Goal: Task Accomplishment & Management: Manage account settings

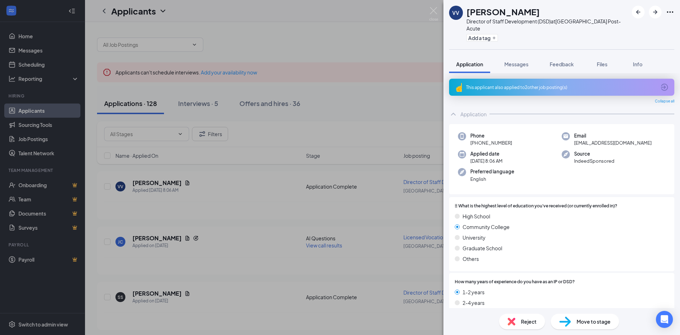
click at [498, 84] on div "This applicant also applied to 2 other job posting(s)" at bounding box center [561, 87] width 190 height 6
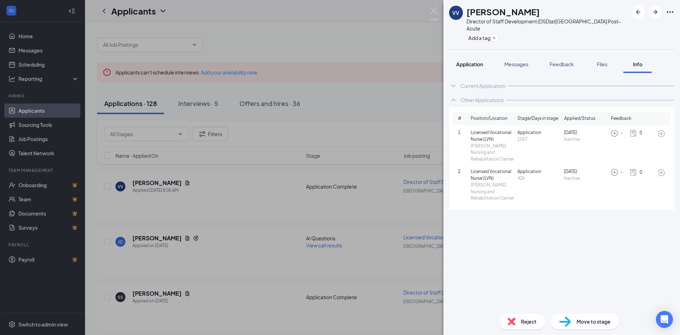
click at [466, 61] on span "Application" at bounding box center [469, 64] width 27 height 6
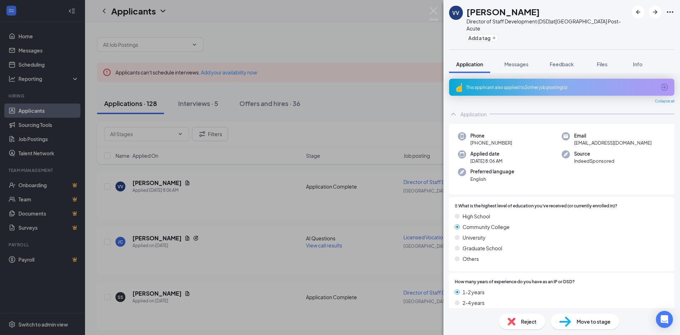
click at [492, 84] on div "This applicant also applied to 2 other job posting(s)" at bounding box center [561, 87] width 225 height 17
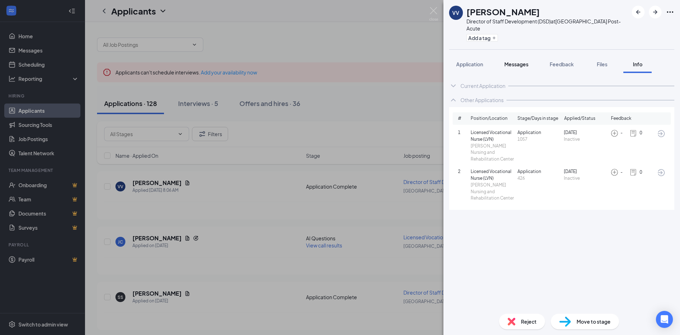
click at [472, 61] on span "Application" at bounding box center [469, 64] width 27 height 6
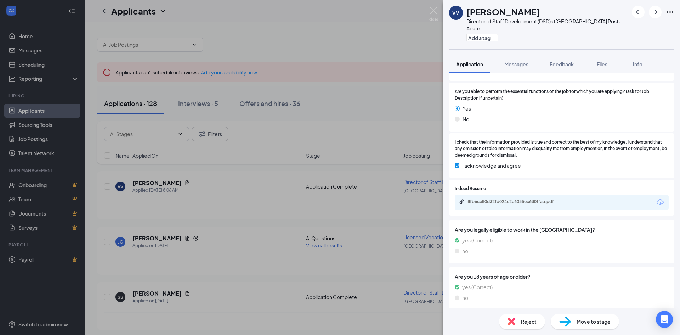
scroll to position [248, 0]
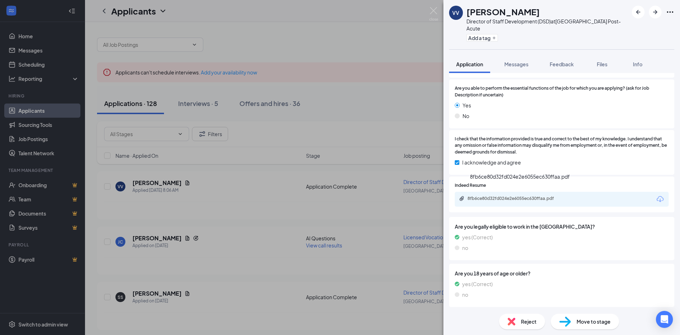
click at [499, 196] on div "8fb6ce80d32fd024e2e6055ec630ffaa.pdf" at bounding box center [517, 199] width 99 height 6
